Goal: Information Seeking & Learning: Learn about a topic

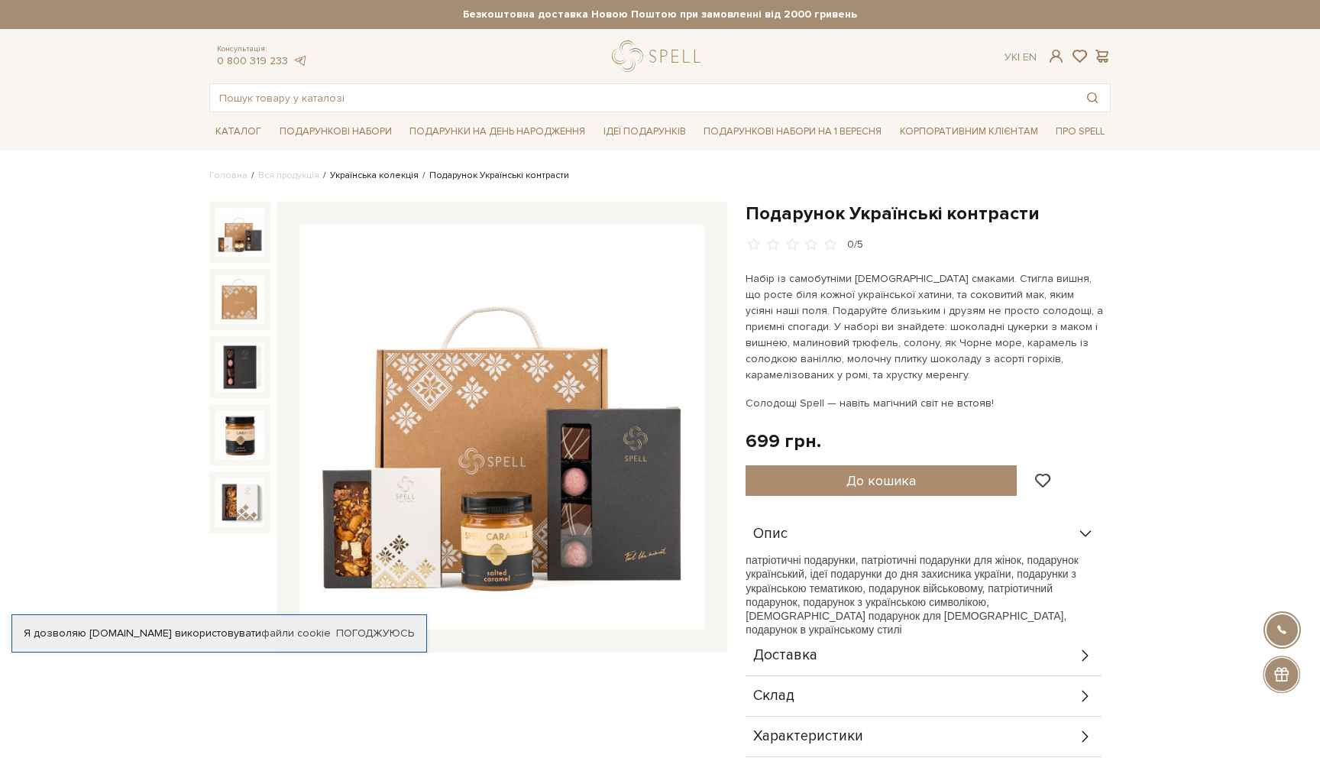
click at [407, 177] on link "Українська колекція" at bounding box center [374, 175] width 89 height 11
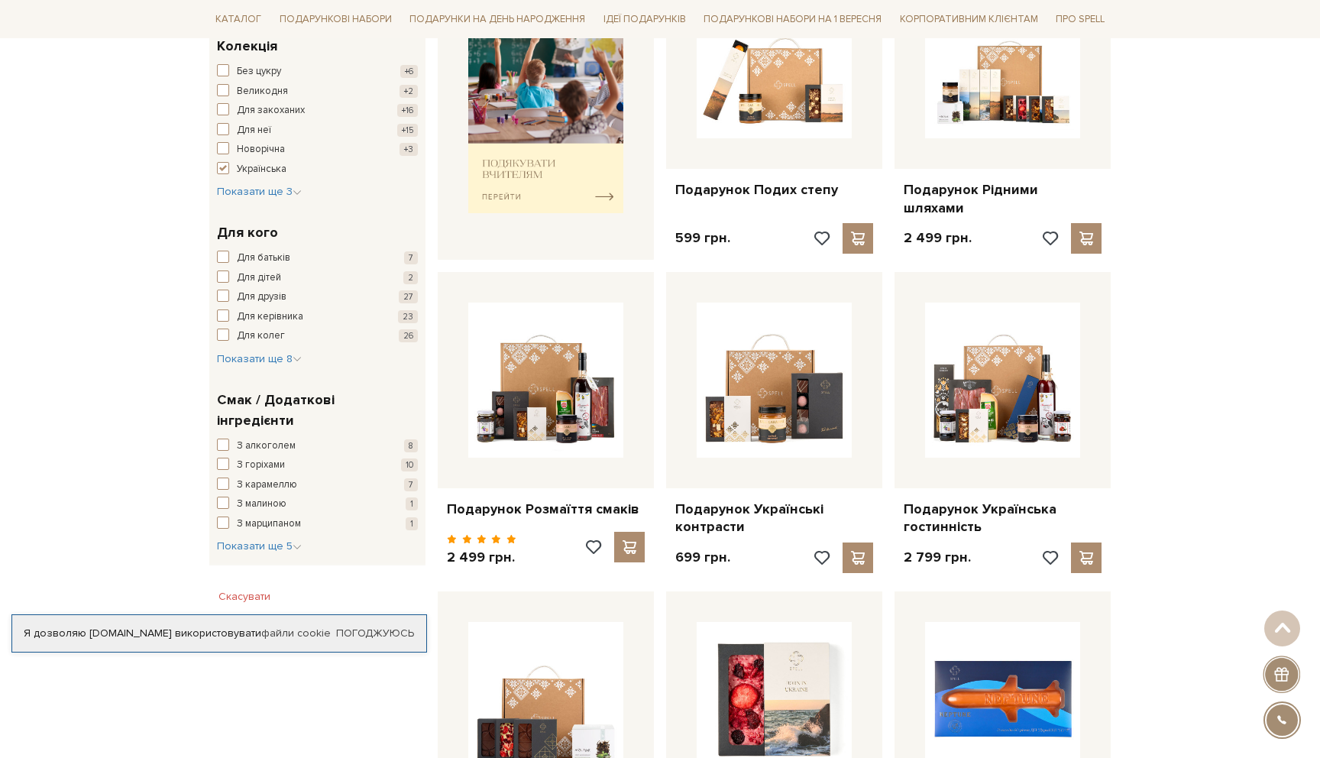
scroll to position [708, 0]
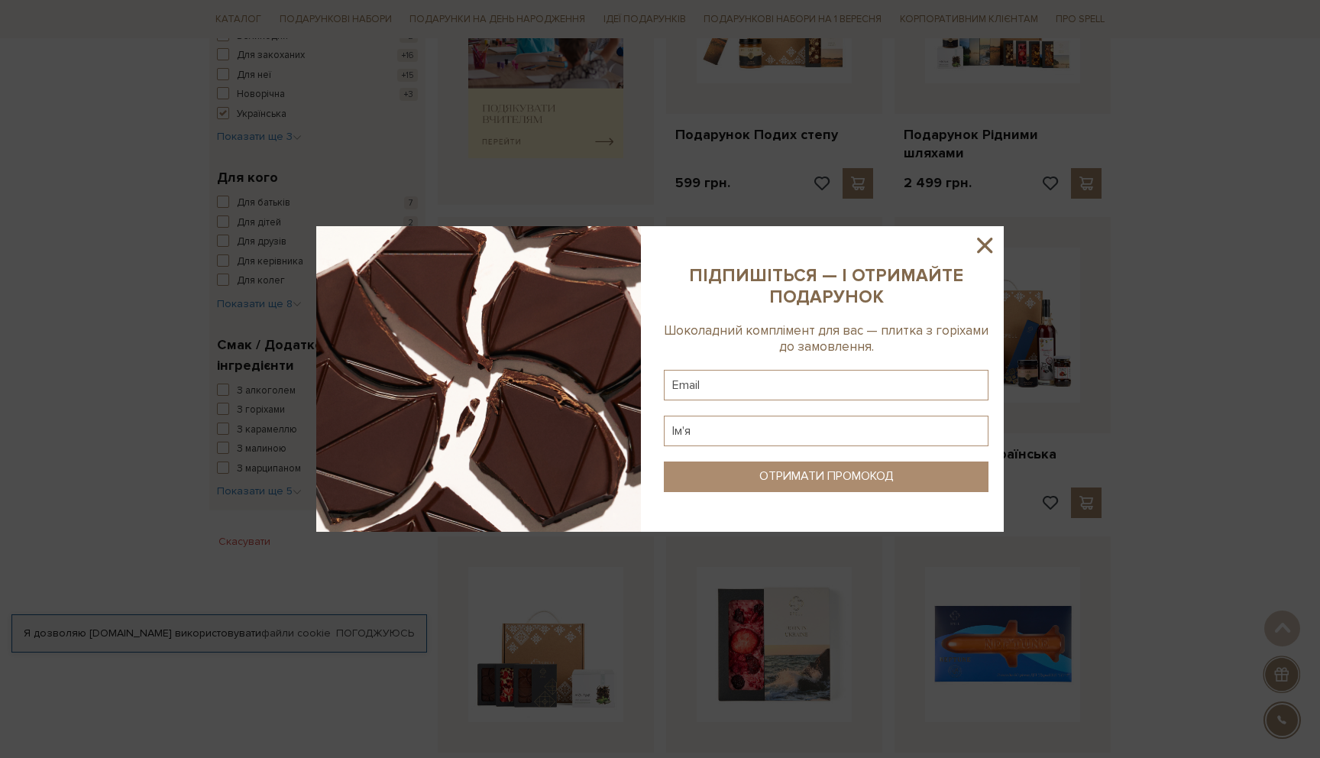
click at [987, 244] on icon at bounding box center [984, 245] width 15 height 15
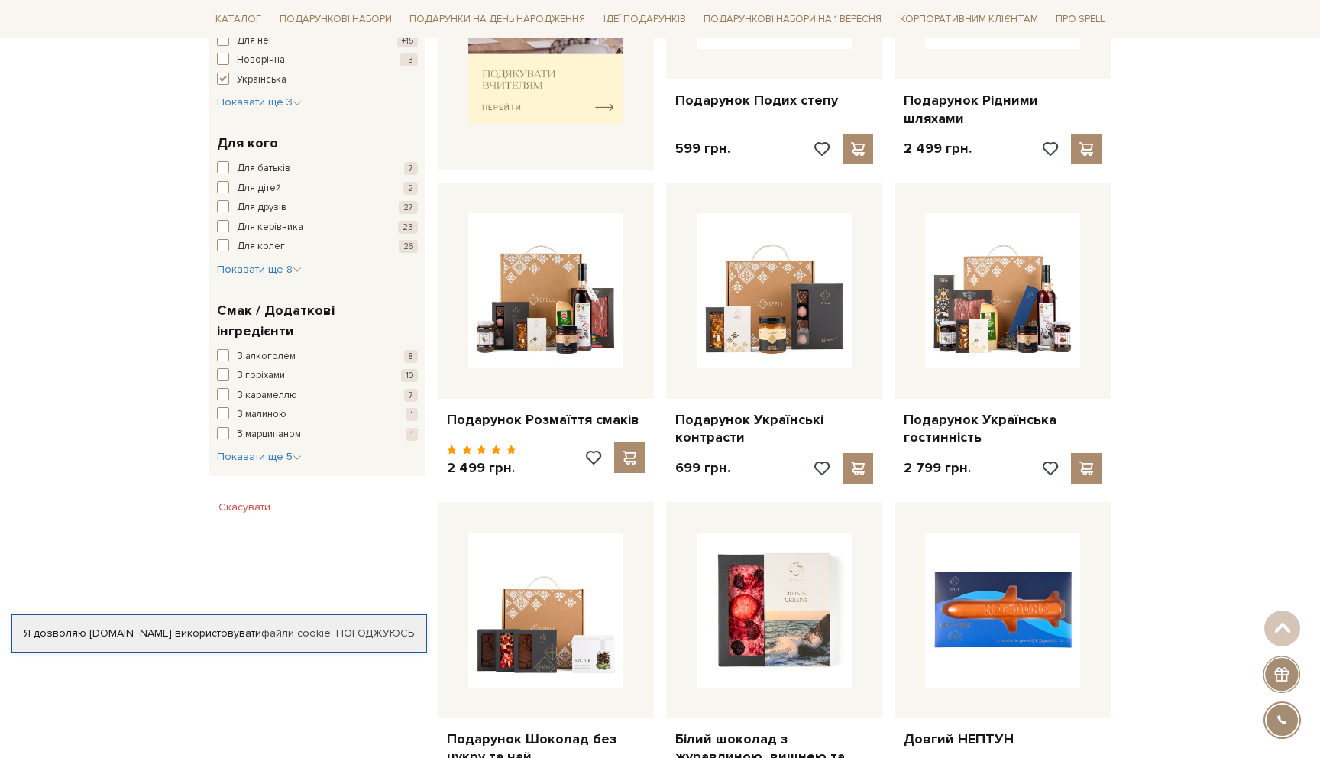
scroll to position [0, 0]
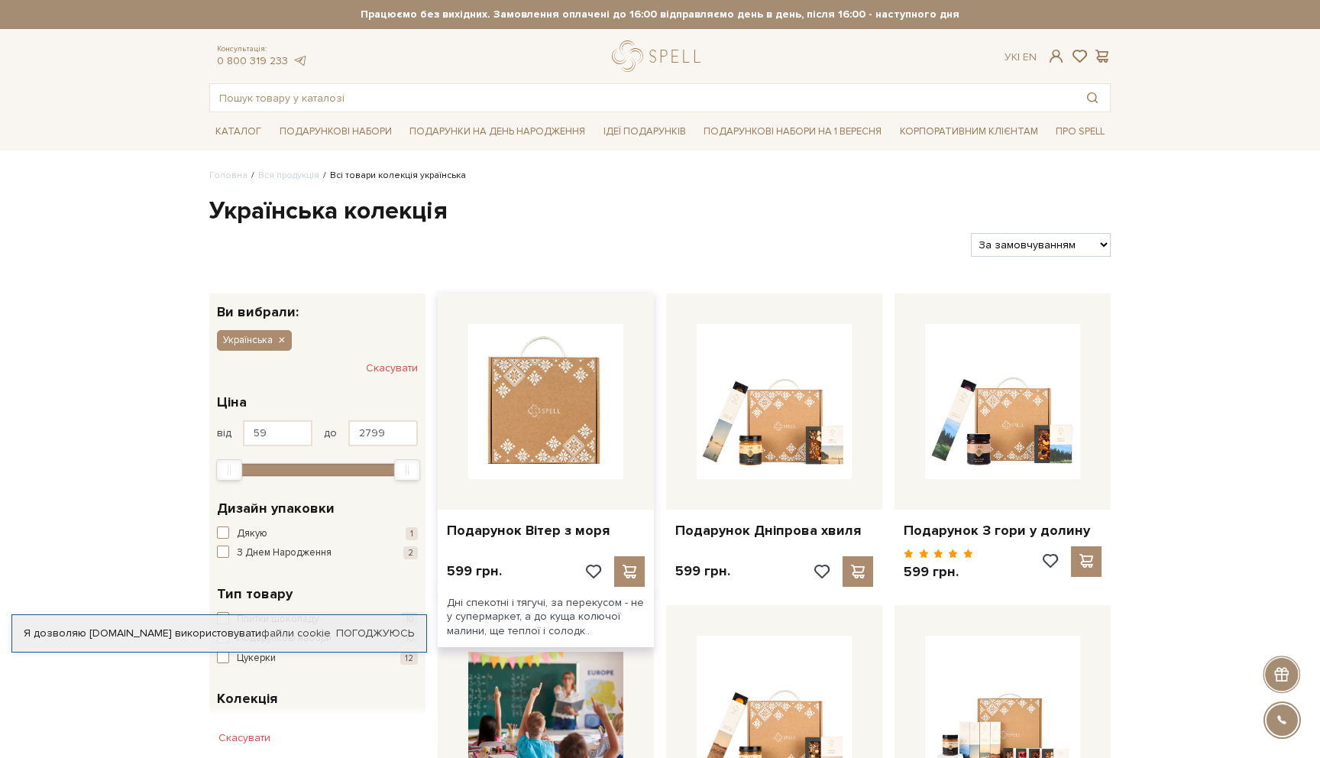
click at [546, 387] on img at bounding box center [545, 401] width 155 height 155
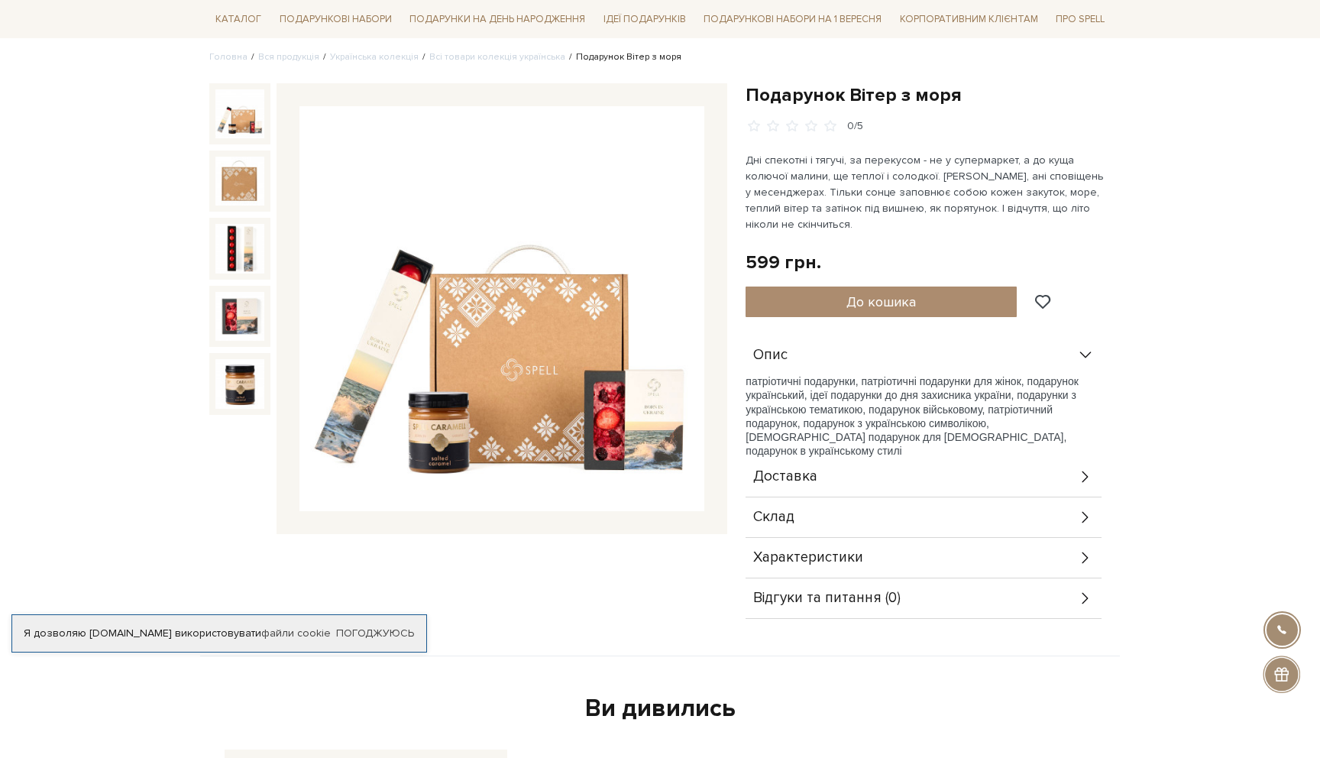
scroll to position [122, 0]
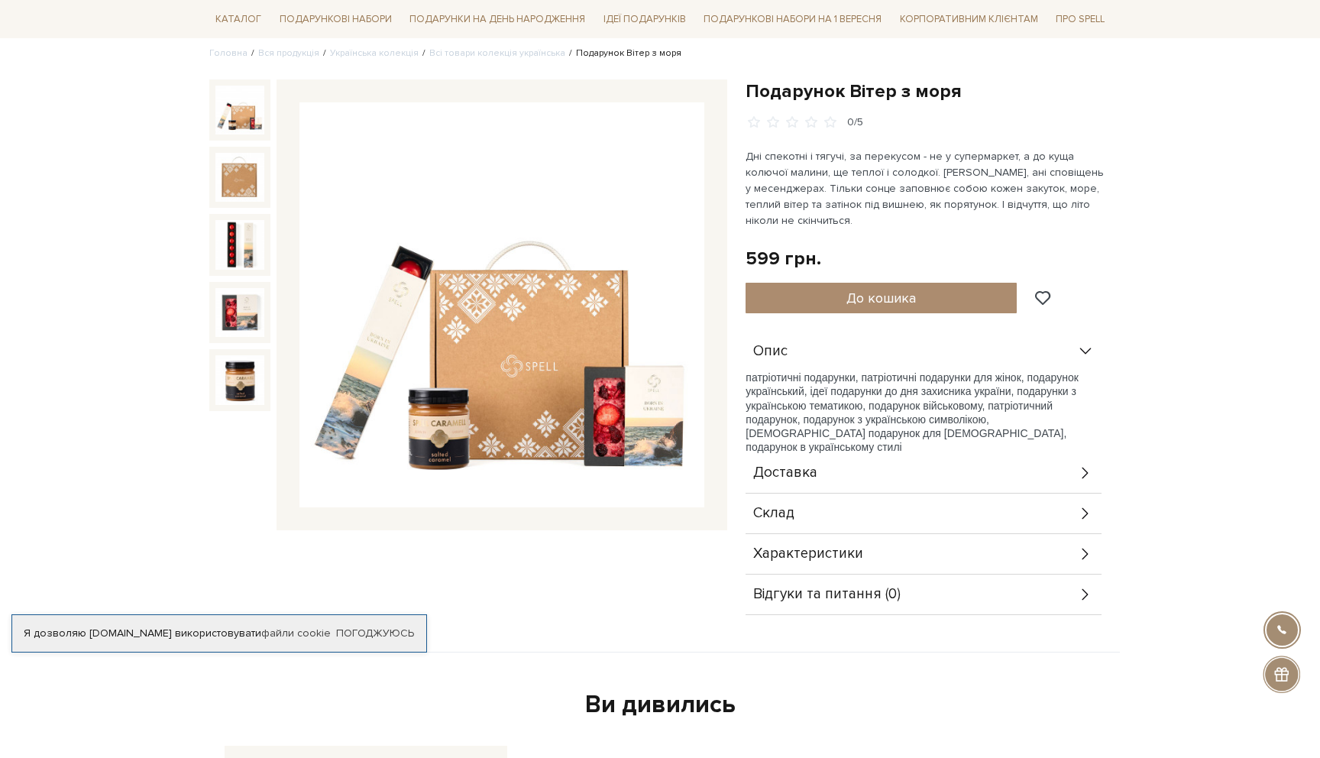
click at [876, 498] on div "Склад" at bounding box center [924, 514] width 356 height 40
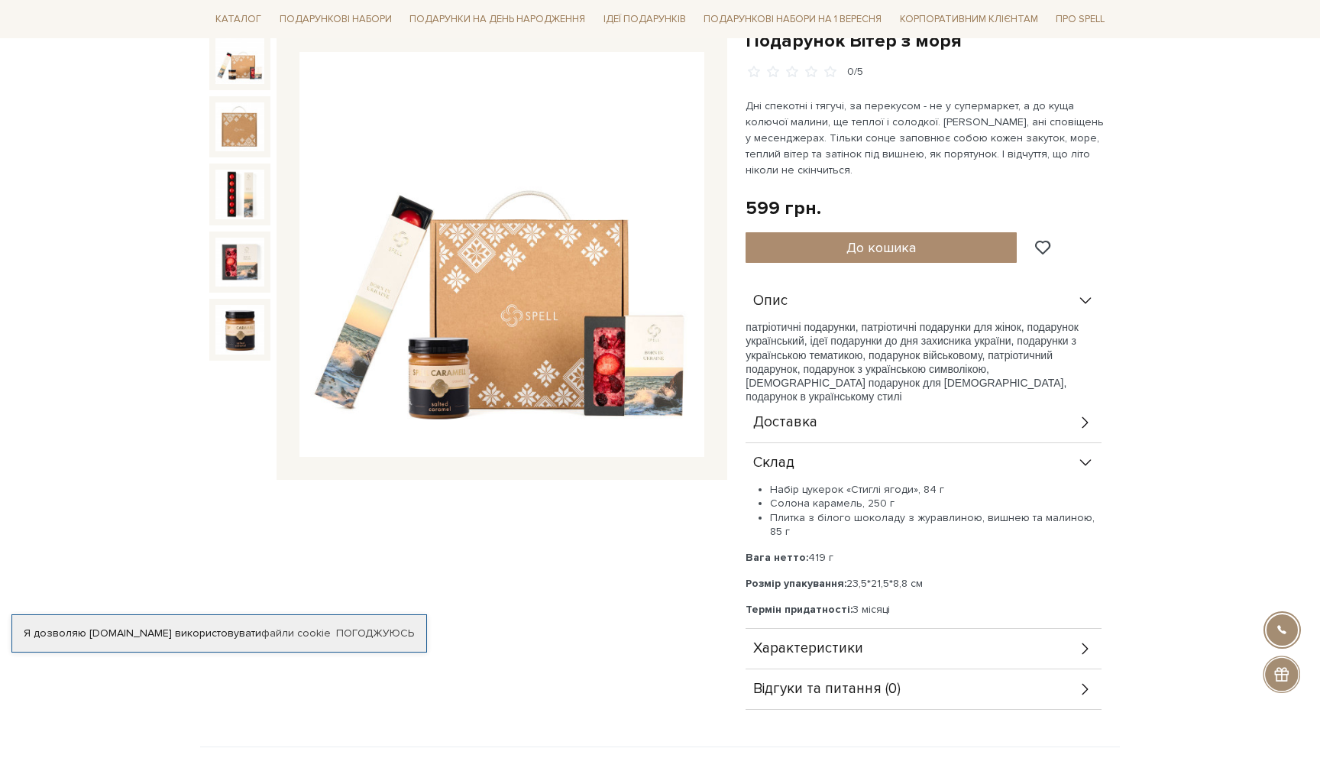
scroll to position [176, 0]
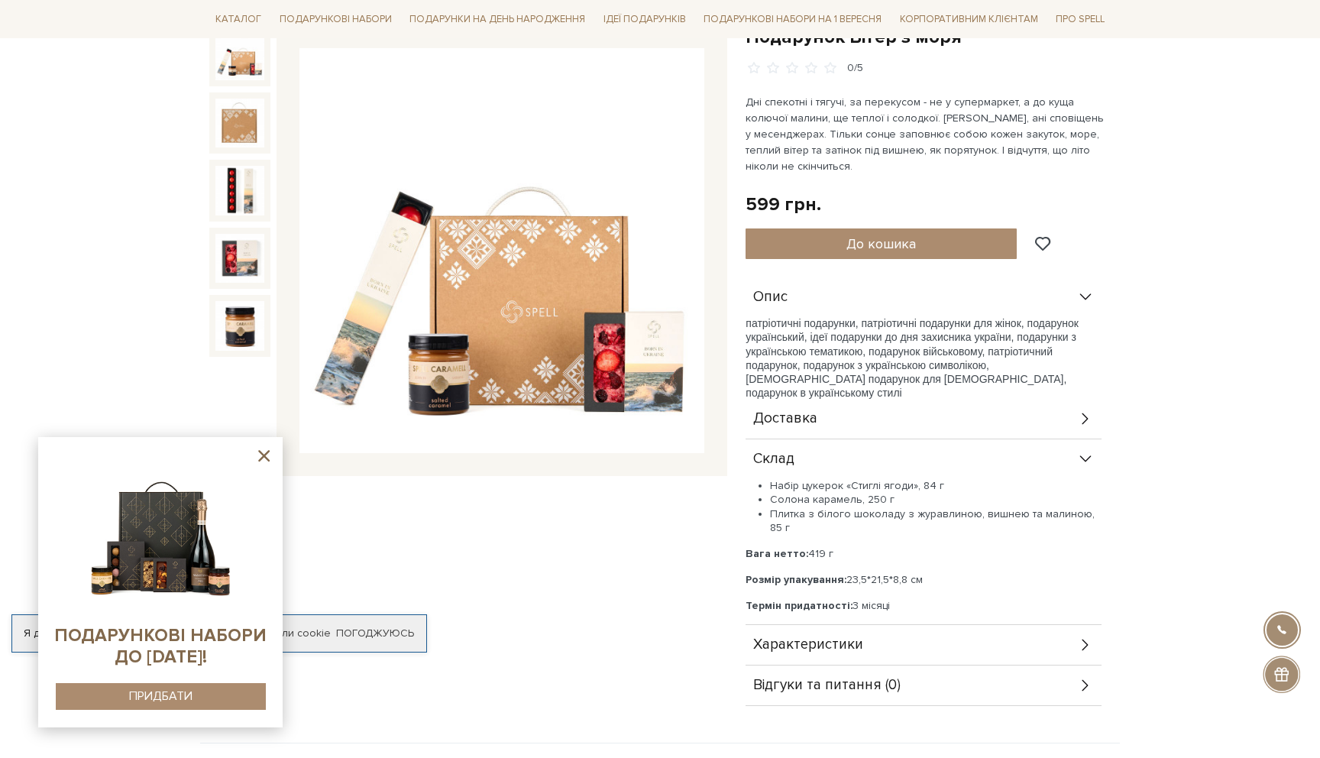
click at [910, 429] on div "Доставка" at bounding box center [924, 419] width 356 height 40
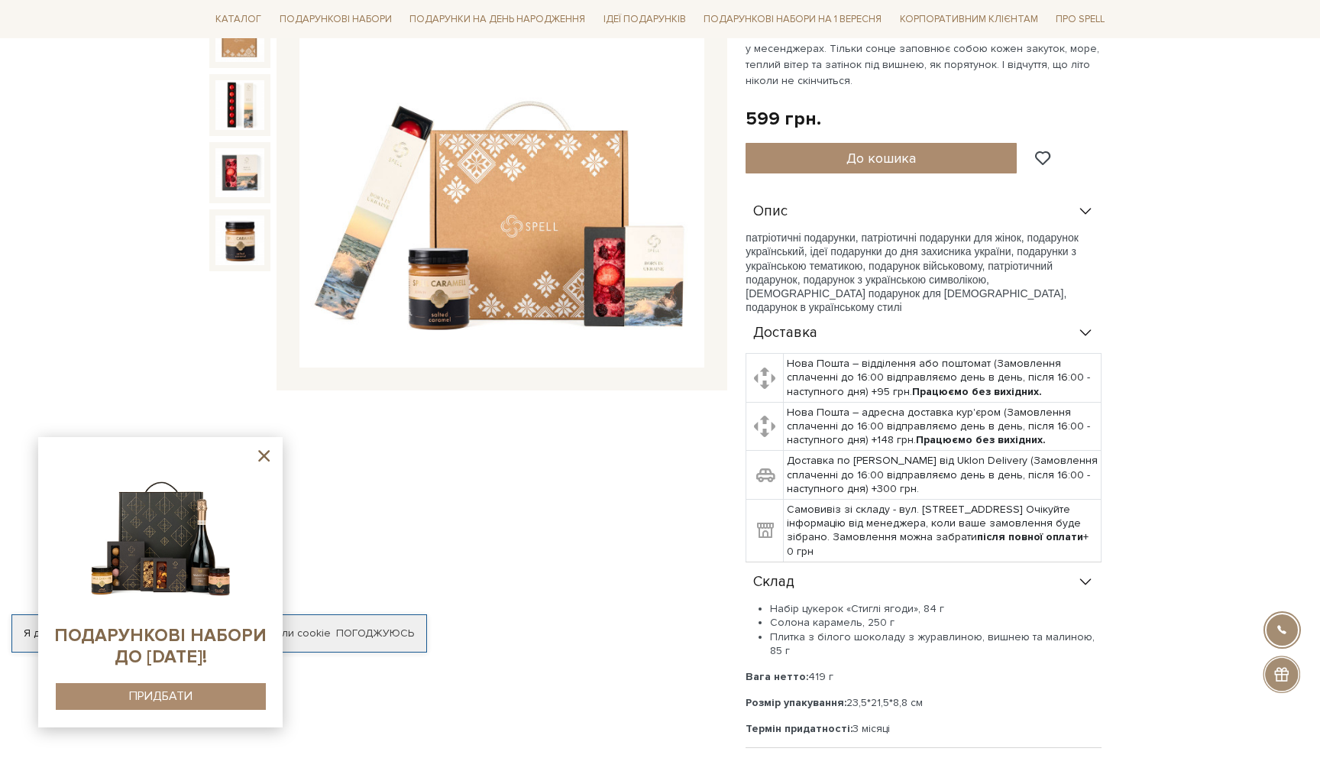
scroll to position [267, 0]
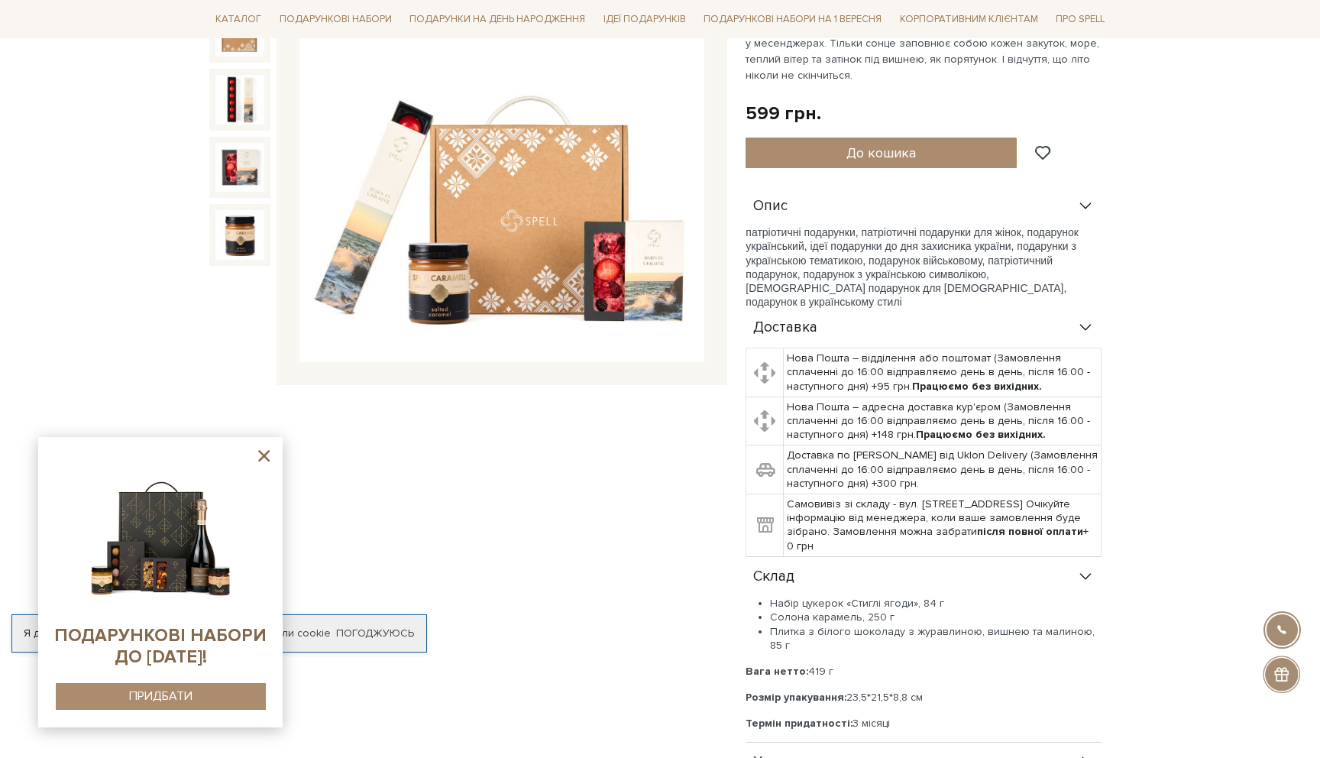
click at [264, 454] on icon at bounding box center [263, 455] width 19 height 19
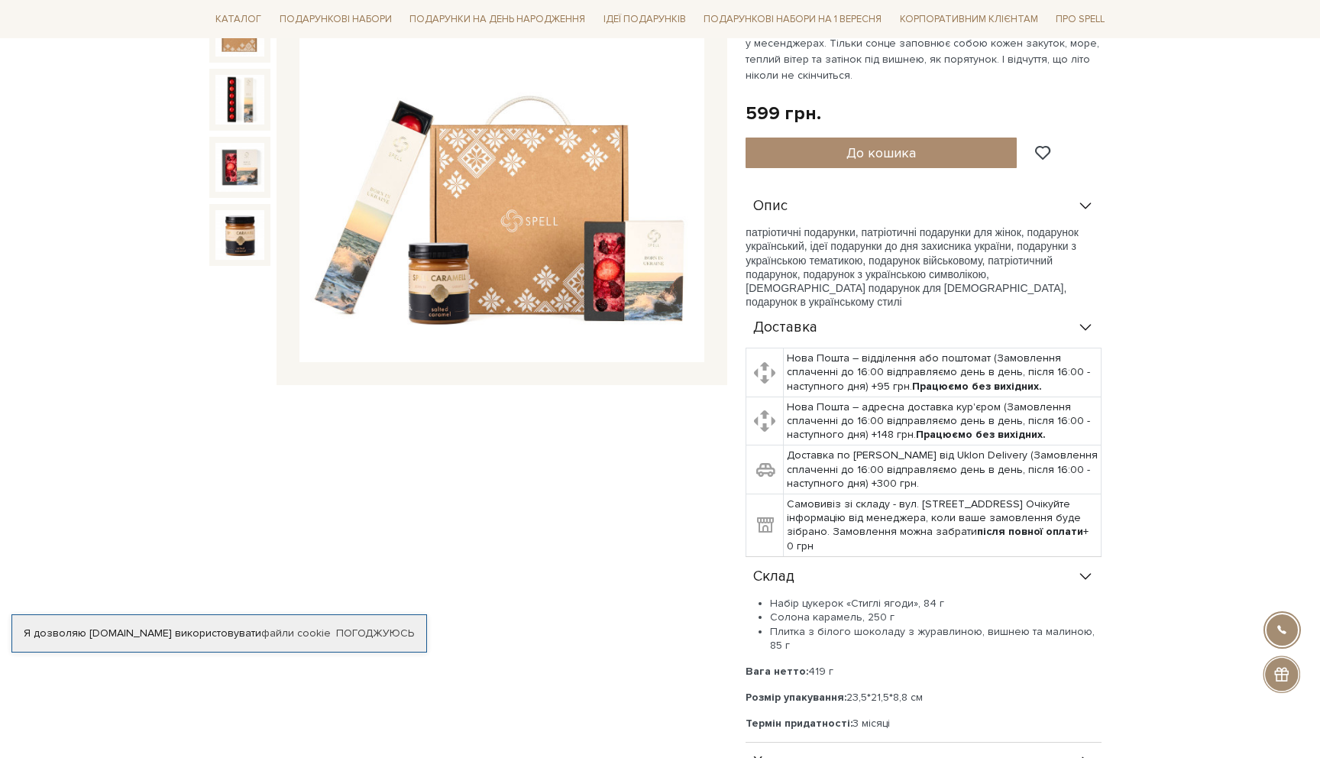
scroll to position [0, 0]
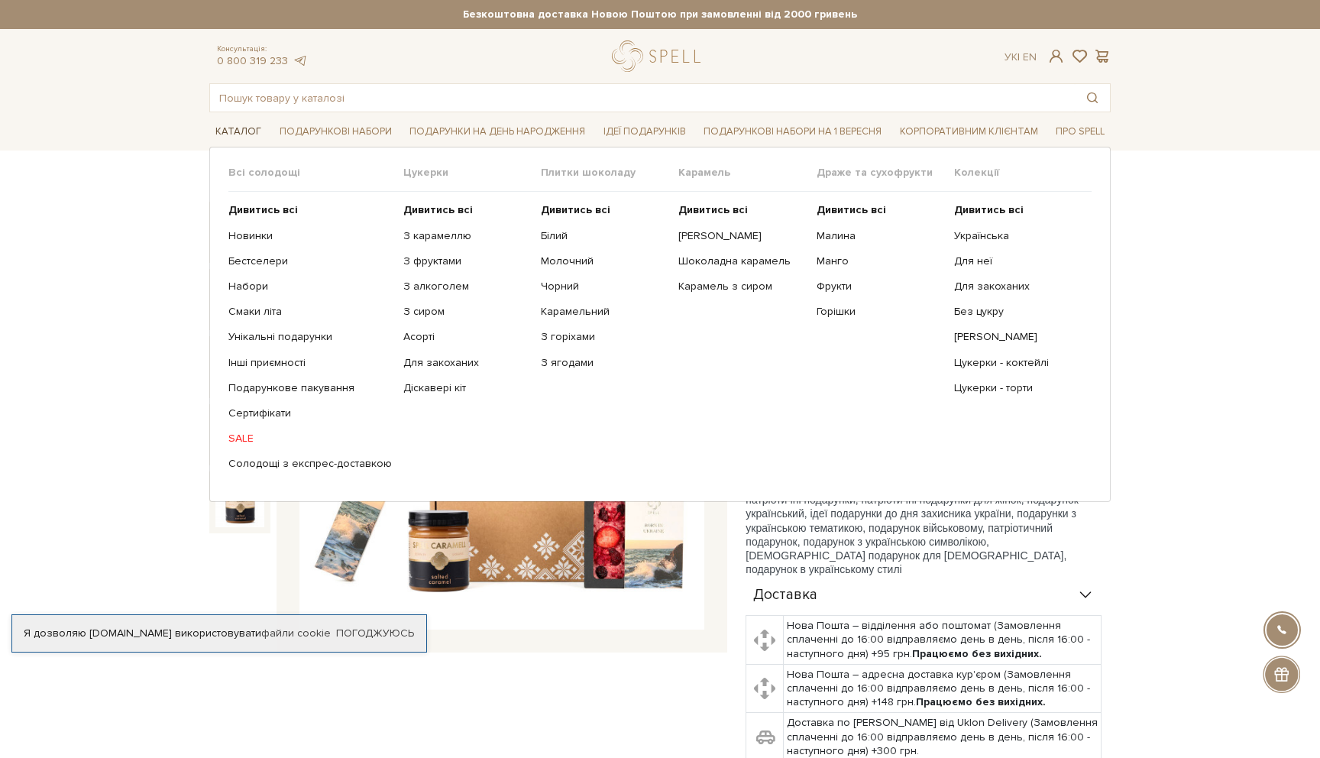
click at [244, 126] on link "Каталог" at bounding box center [238, 132] width 58 height 24
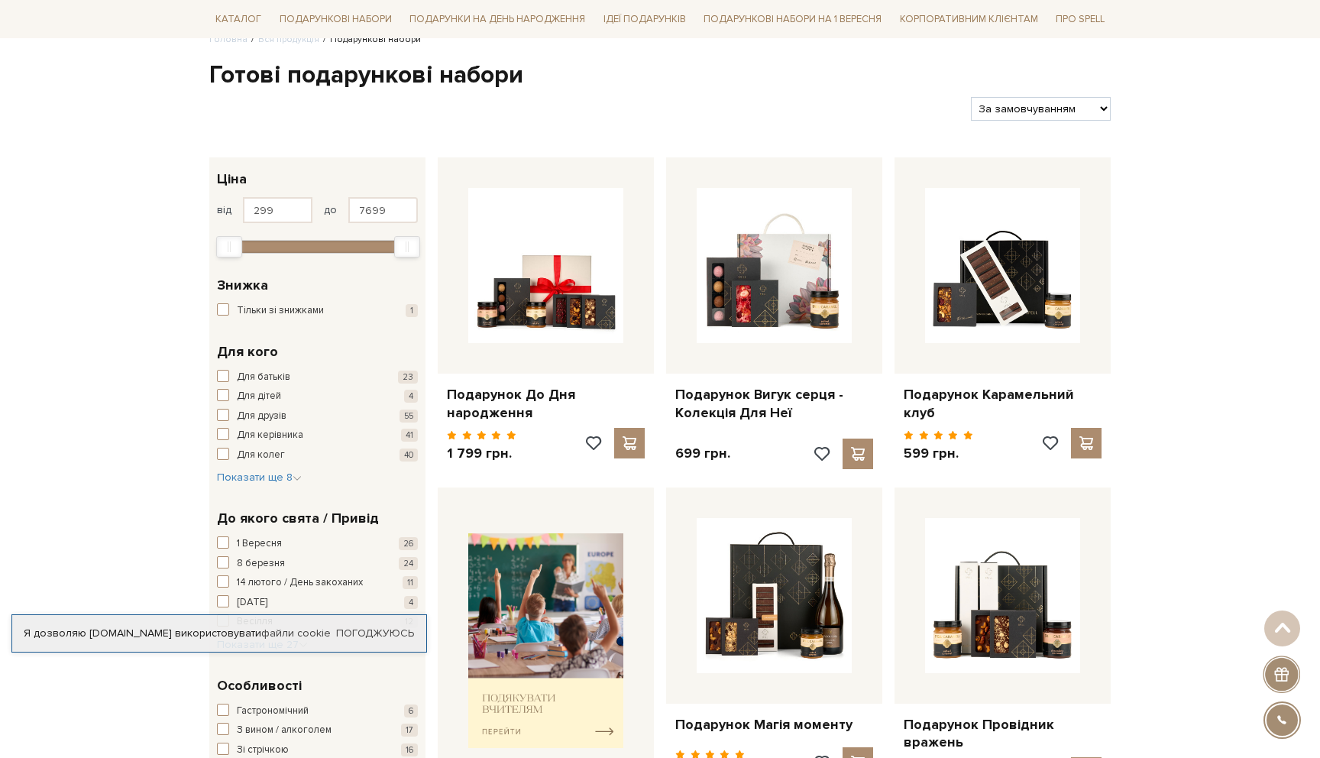
scroll to position [137, 0]
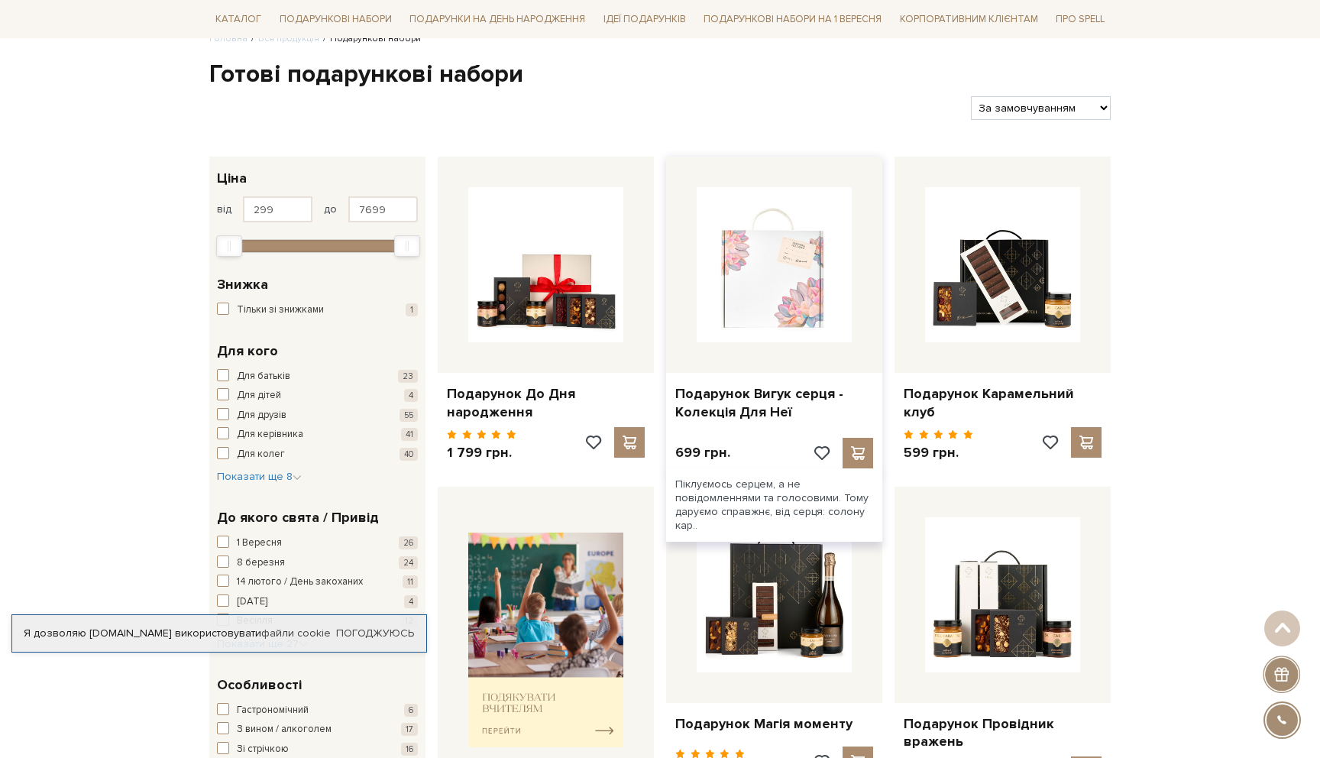
click at [768, 303] on img at bounding box center [774, 264] width 155 height 155
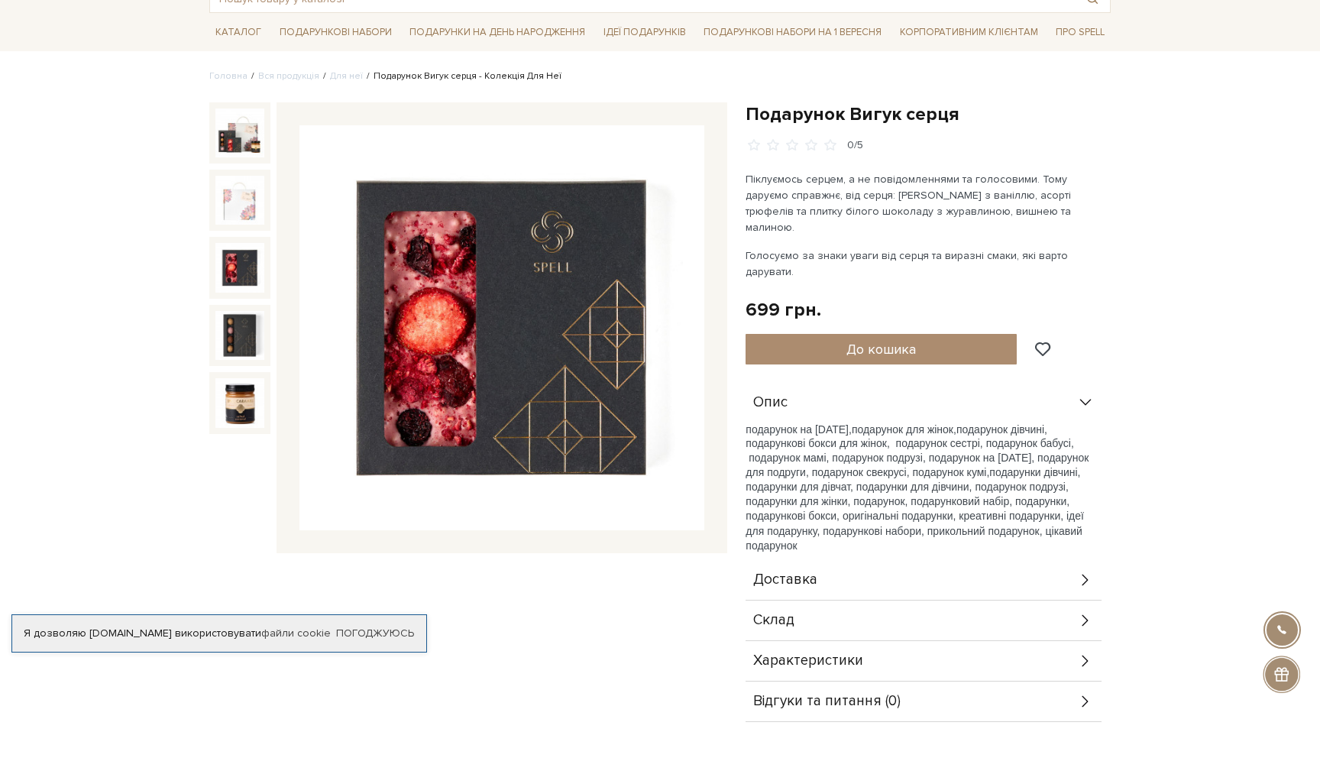
scroll to position [119, 0]
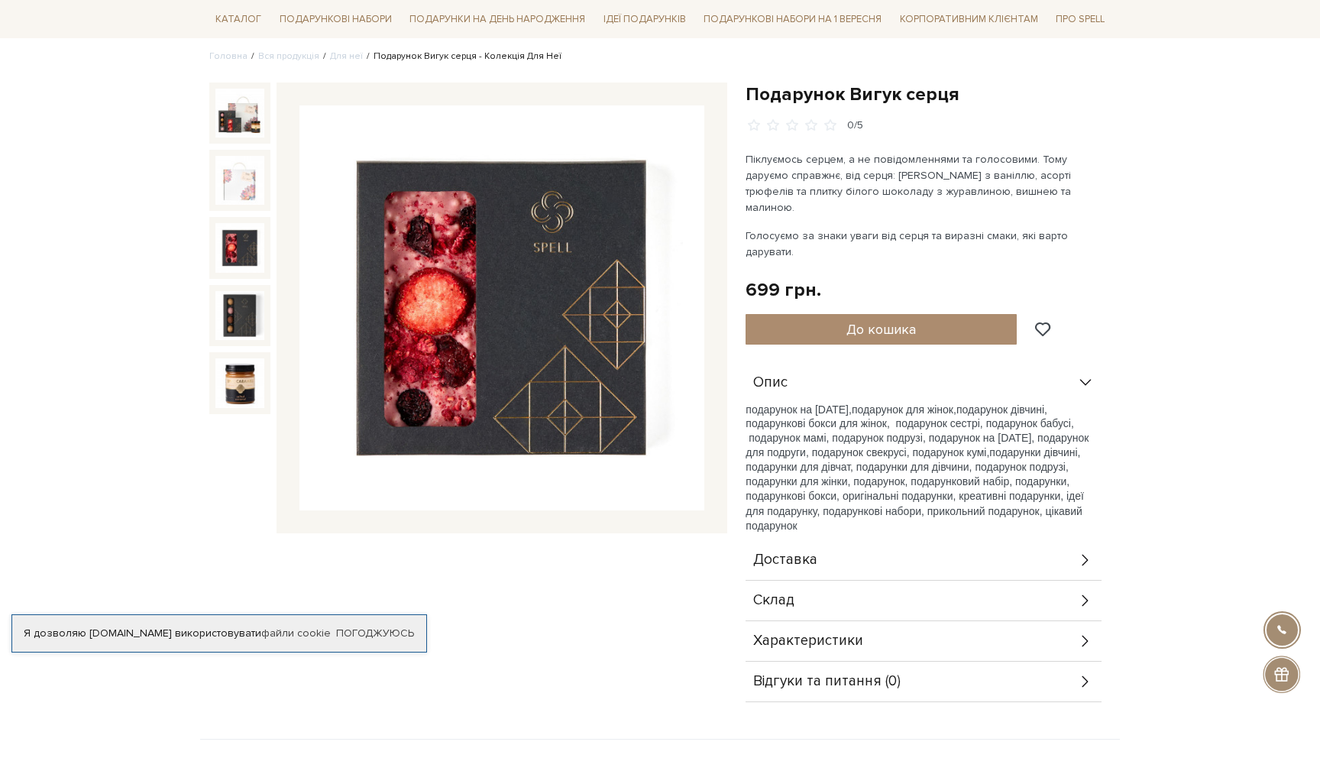
click at [857, 581] on div "Склад" at bounding box center [924, 601] width 356 height 40
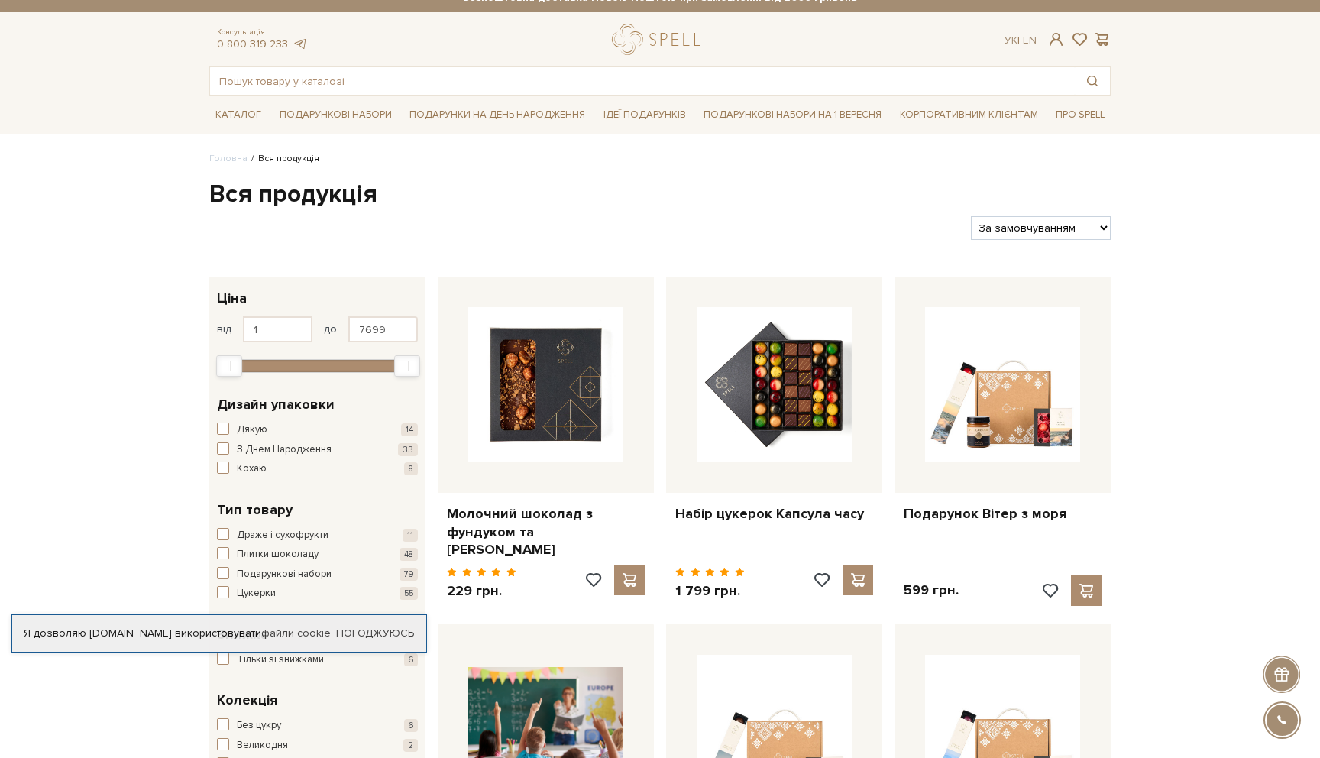
scroll to position [28, 0]
